Goal: Transaction & Acquisition: Purchase product/service

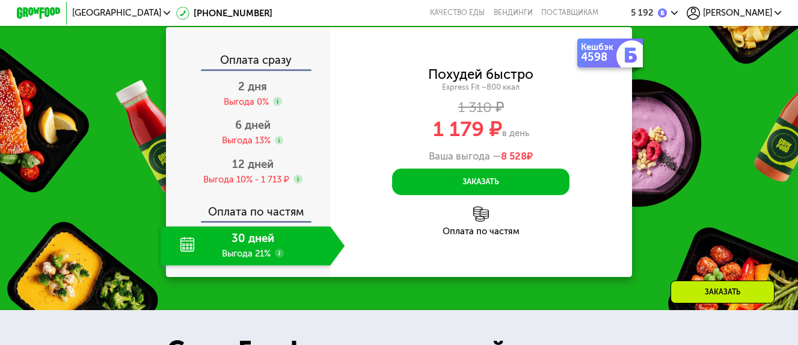
scroll to position [1143, 0]
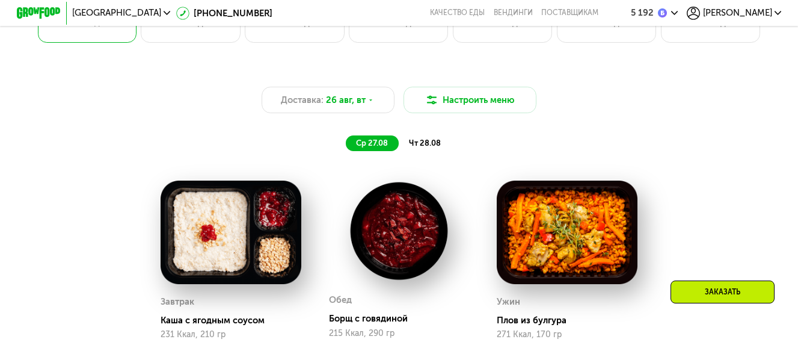
scroll to position [481, 0]
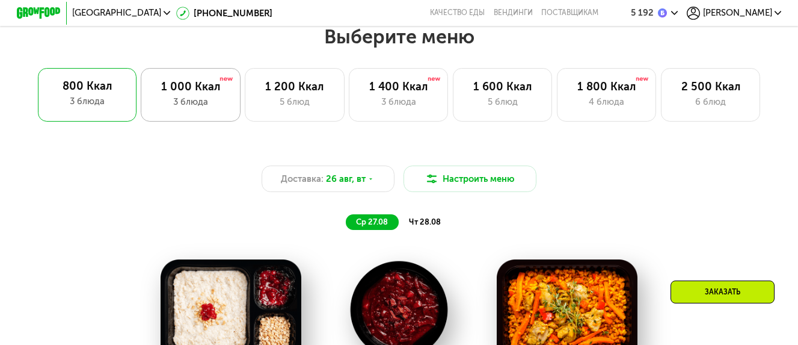
click at [184, 102] on div "3 блюда" at bounding box center [190, 101] width 76 height 13
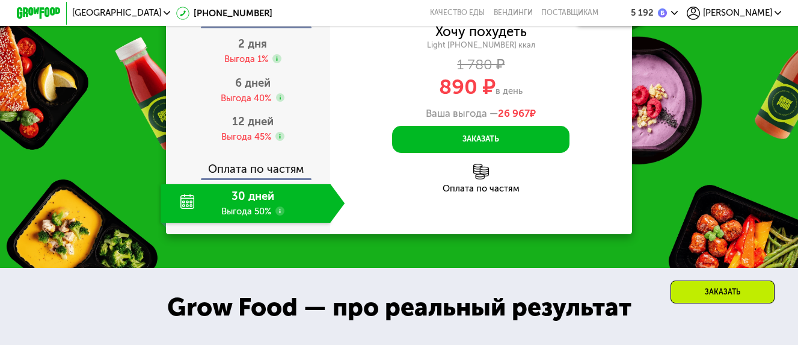
scroll to position [1143, 0]
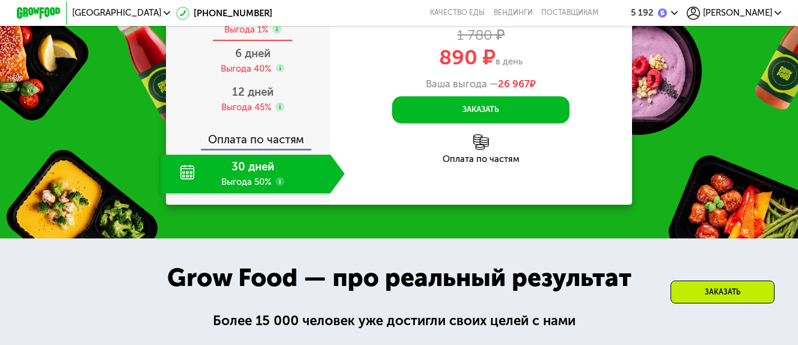
click at [254, 35] on div "Выгода 1%" at bounding box center [246, 29] width 44 height 12
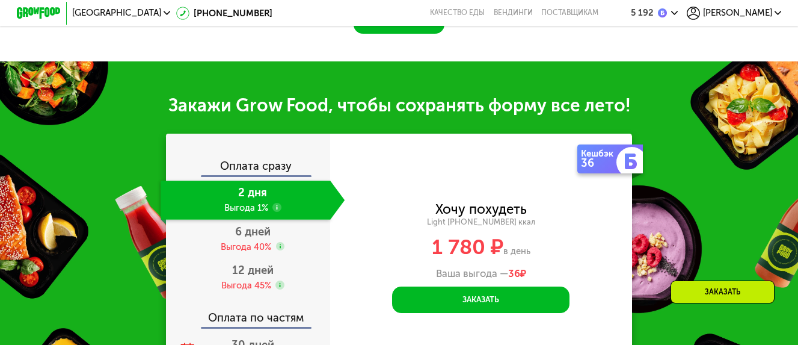
scroll to position [1083, 0]
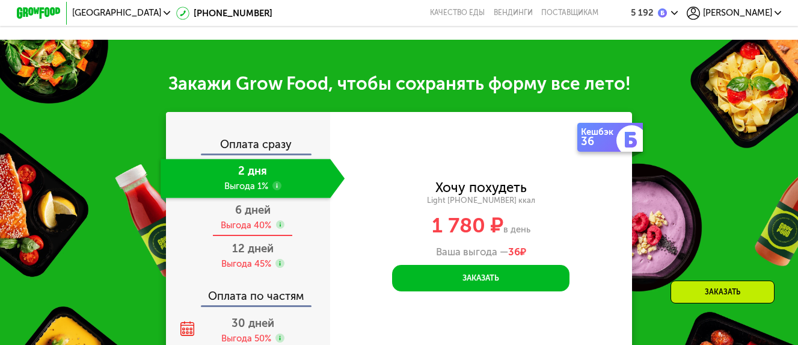
click at [249, 220] on div "Выгода 40%" at bounding box center [246, 225] width 51 height 12
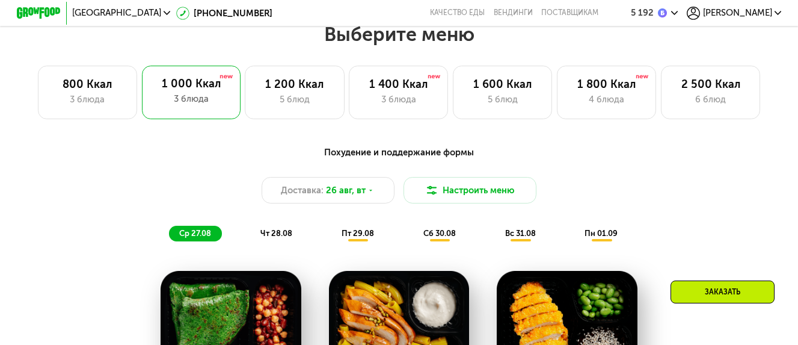
scroll to position [481, 0]
